Goal: Task Accomplishment & Management: Complete application form

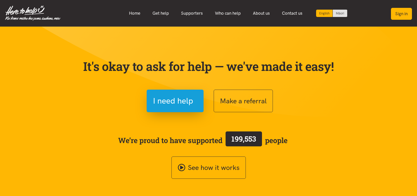
click at [404, 10] on button "Sign in" at bounding box center [401, 14] width 21 height 12
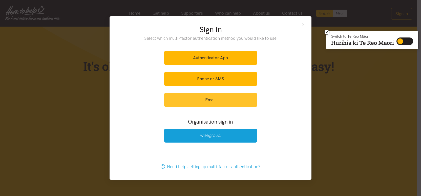
click at [235, 102] on link "Email" at bounding box center [210, 100] width 93 height 14
drag, startPoint x: 235, startPoint y: 102, endPoint x: 223, endPoint y: 99, distance: 12.3
click at [223, 99] on link "Email" at bounding box center [210, 100] width 93 height 14
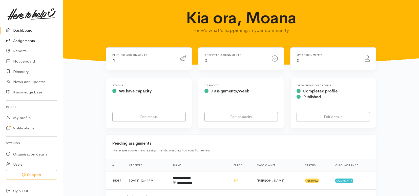
click at [33, 39] on link "Assignments" at bounding box center [31, 41] width 63 height 10
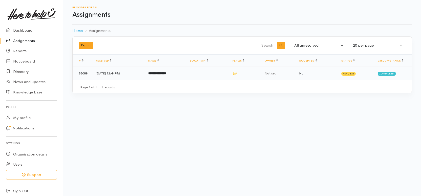
click at [173, 71] on td "**********" at bounding box center [165, 73] width 42 height 13
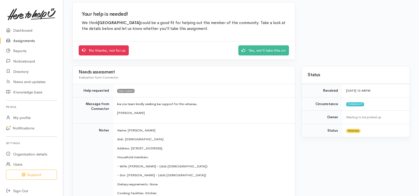
scroll to position [51, 0]
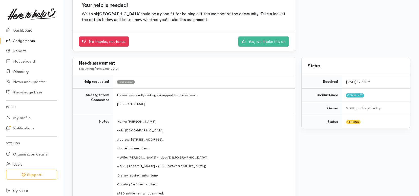
drag, startPoint x: 252, startPoint y: 120, endPoint x: 211, endPoint y: 158, distance: 55.8
click at [211, 158] on p "- Wife: Jennelyn Guanco - (dob:6/1/92)" at bounding box center [203, 157] width 172 height 5
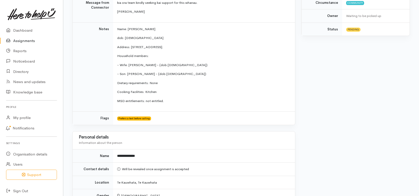
scroll to position [152, 0]
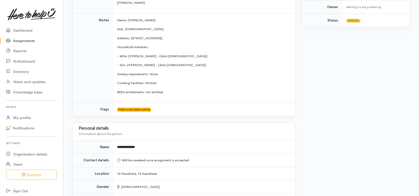
drag, startPoint x: 251, startPoint y: 152, endPoint x: 233, endPoint y: 136, distance: 24.2
click at [233, 136] on div "Personal details Information about the person" at bounding box center [184, 130] width 210 height 13
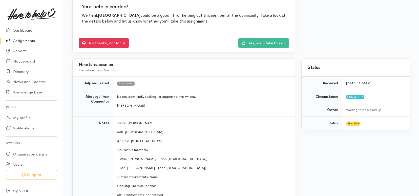
scroll to position [0, 0]
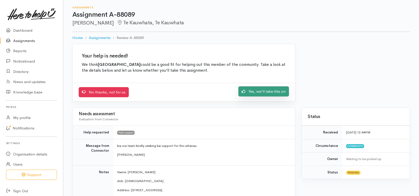
click at [267, 89] on link "Yes, we'll take this on" at bounding box center [263, 91] width 51 height 10
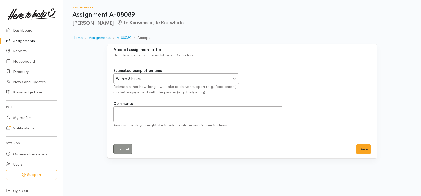
click at [233, 78] on div "Within 8 hours Within 8 hours" at bounding box center [176, 78] width 126 height 10
click at [137, 87] on div "Estimated completion time Within 8 hours Within 8 hours Within 8 hours Within 2…" at bounding box center [176, 81] width 132 height 27
click at [367, 150] on button "Save" at bounding box center [363, 149] width 15 height 10
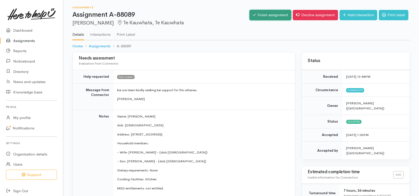
click at [279, 12] on link "Finish assignment" at bounding box center [270, 15] width 42 height 10
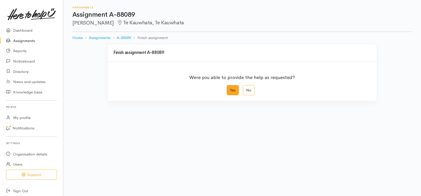
click at [231, 90] on label "Yes" at bounding box center [233, 90] width 12 height 10
click at [230, 88] on input "Yes" at bounding box center [228, 86] width 3 height 3
radio input "true"
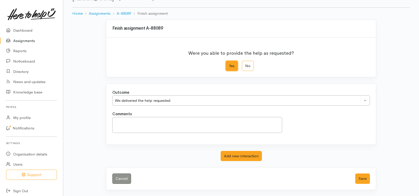
scroll to position [25, 0]
click at [367, 101] on div "We delivered the help requested We delivered the help requested" at bounding box center [240, 100] width 257 height 10
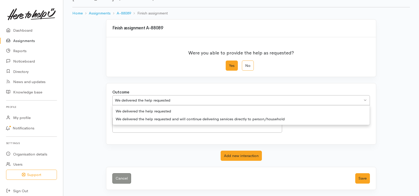
click at [163, 109] on div "Outcome We delivered the help requested We delivered the help requested We deli…" at bounding box center [241, 99] width 264 height 21
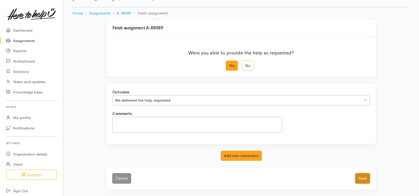
click at [365, 176] on button "Save" at bounding box center [362, 178] width 15 height 10
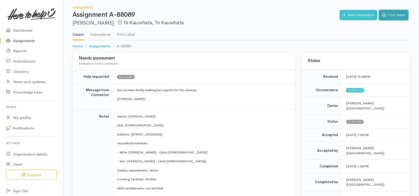
click at [389, 16] on link "Print label" at bounding box center [394, 15] width 30 height 10
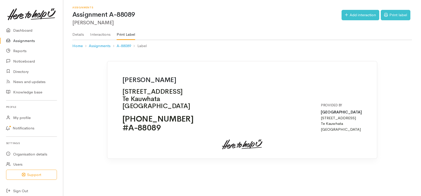
click at [77, 33] on link "Details" at bounding box center [78, 33] width 12 height 14
